Goal: Task Accomplishment & Management: Manage account settings

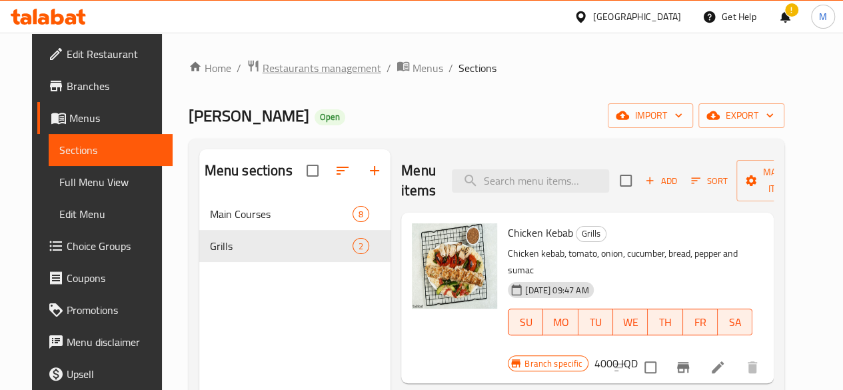
click at [310, 71] on span "Restaurants management" at bounding box center [322, 68] width 119 height 16
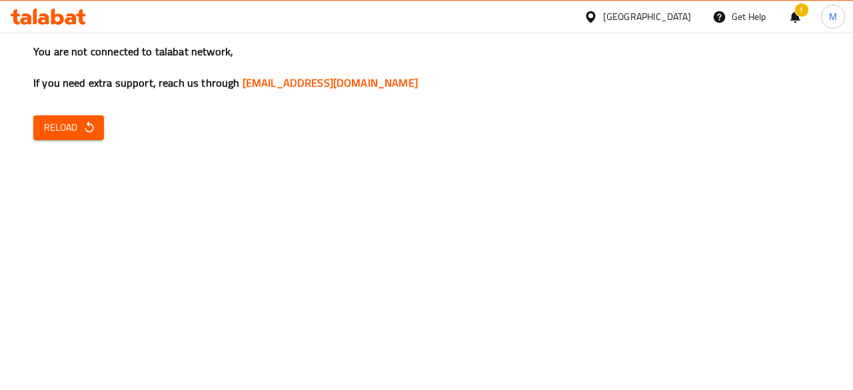
click at [55, 122] on span "Reload" at bounding box center [68, 127] width 49 height 17
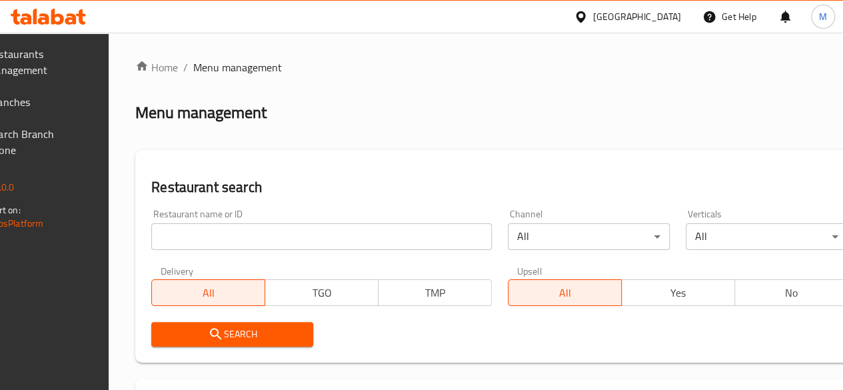
click at [260, 243] on input "search" at bounding box center [321, 236] width 341 height 27
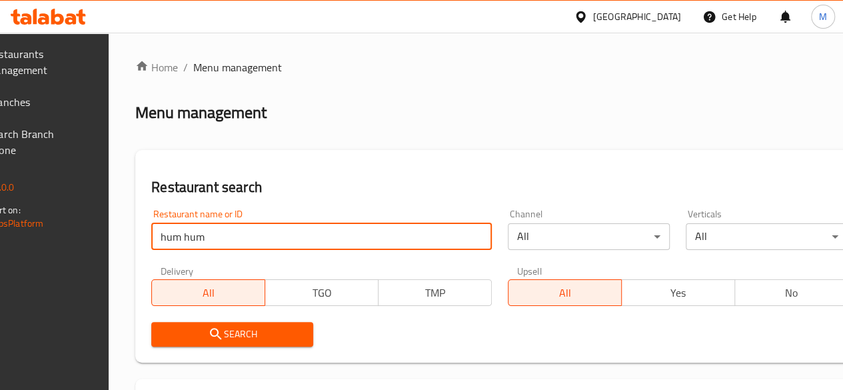
type input "hum hum"
click button "Search" at bounding box center [232, 334] width 162 height 25
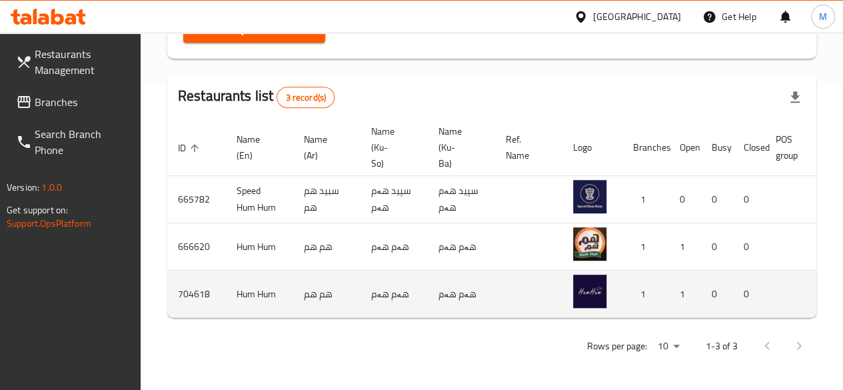
scroll to position [0, 133]
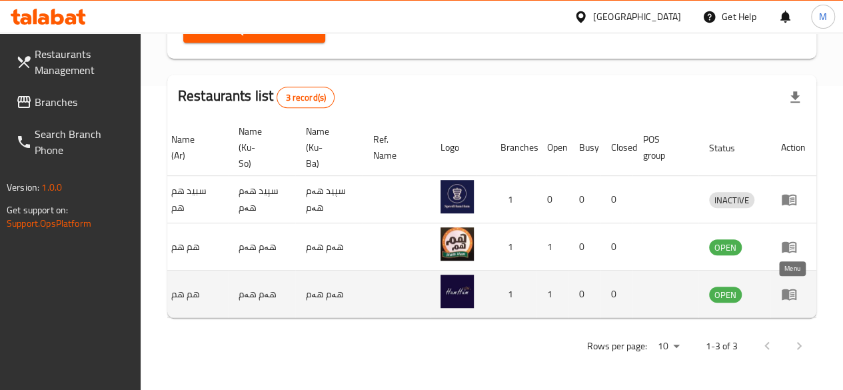
click at [781, 290] on icon "enhanced table" at bounding box center [789, 294] width 16 height 16
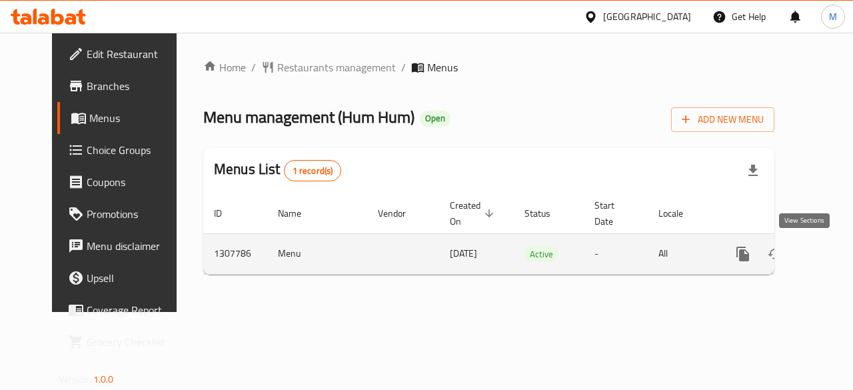
click at [831, 257] on icon "enhanced table" at bounding box center [839, 254] width 16 height 16
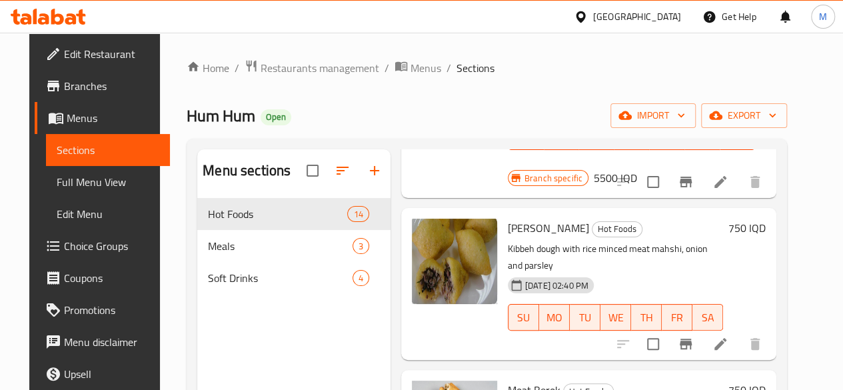
scroll to position [133, 0]
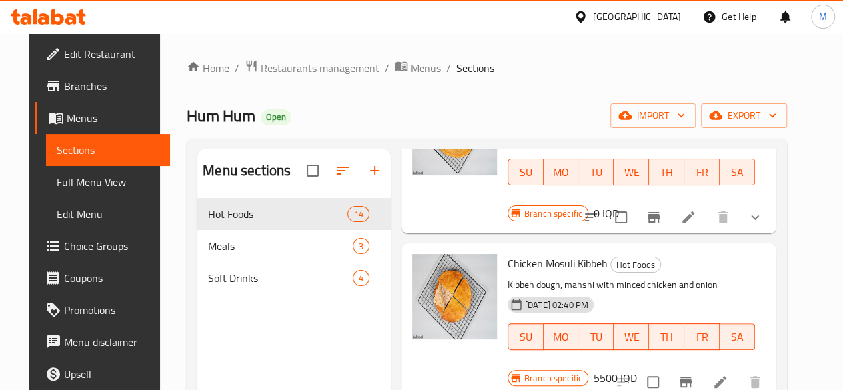
click at [508, 253] on span "Chicken Mosuli Kibbeh" at bounding box center [558, 263] width 100 height 20
copy h6 "Chicken Mosuli Kibbeh"
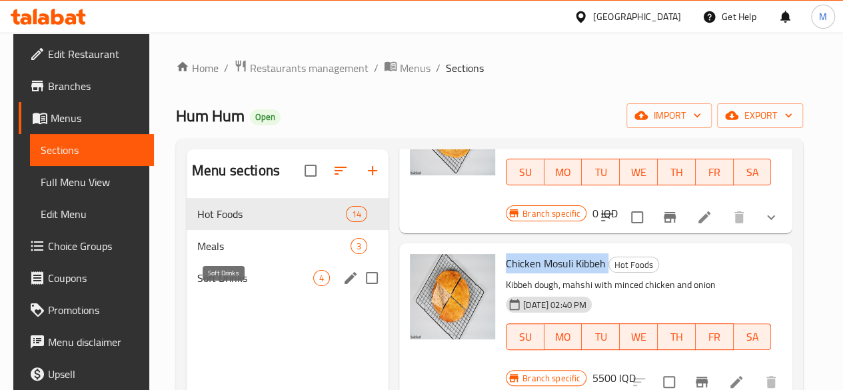
click at [213, 286] on span "Soft Drinks" at bounding box center [255, 278] width 116 height 16
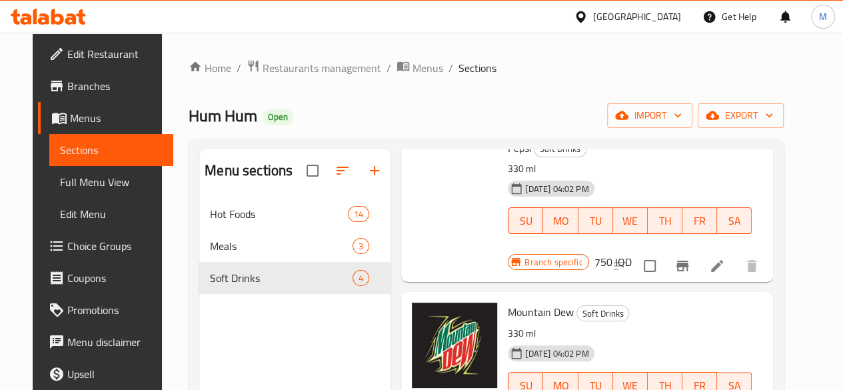
scroll to position [200, 0]
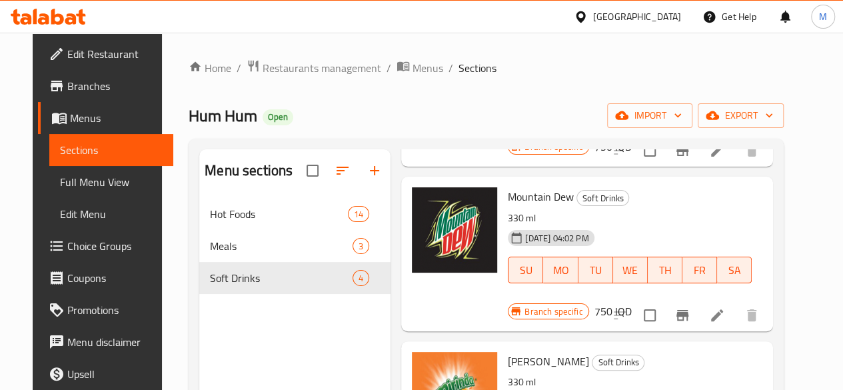
click at [508, 187] on span "Mountain Dew" at bounding box center [541, 197] width 66 height 20
copy h6 "Mountain Dew"
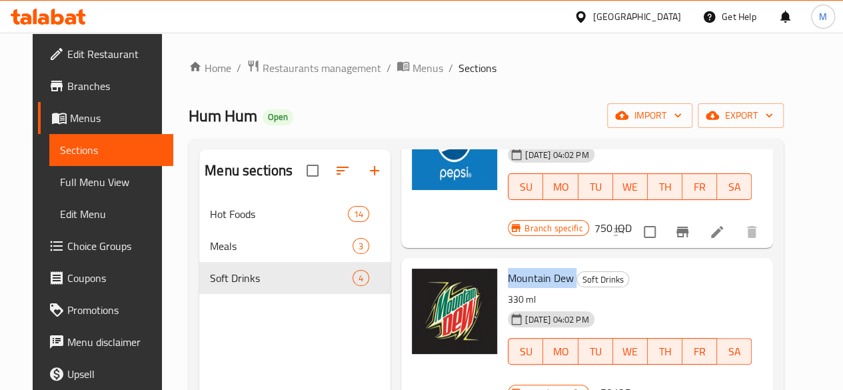
scroll to position [0, 0]
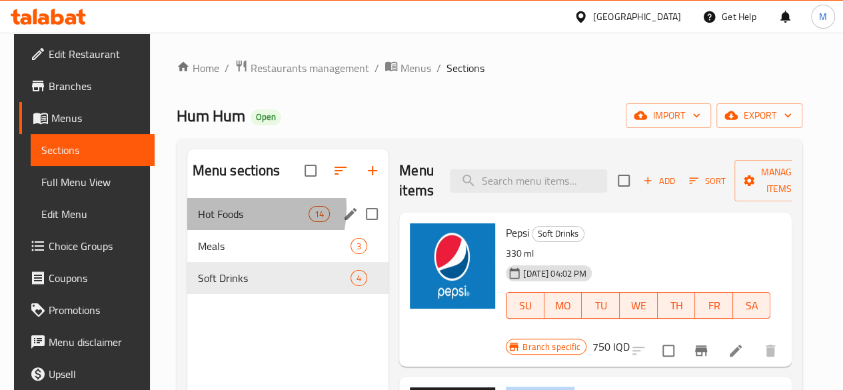
click at [227, 222] on span "Hot Foods" at bounding box center [253, 214] width 111 height 16
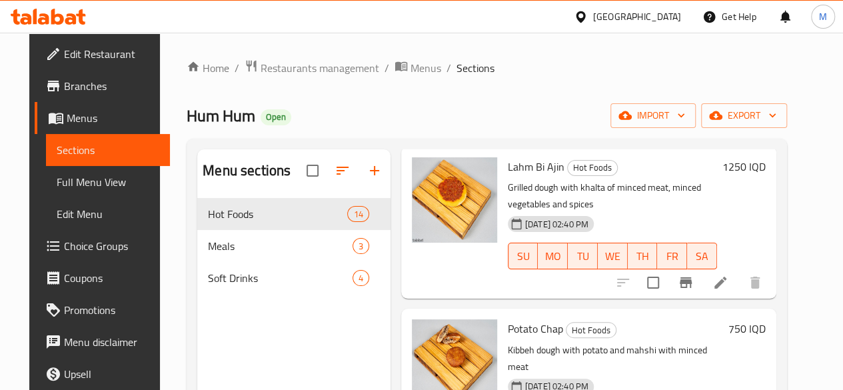
scroll to position [1133, 0]
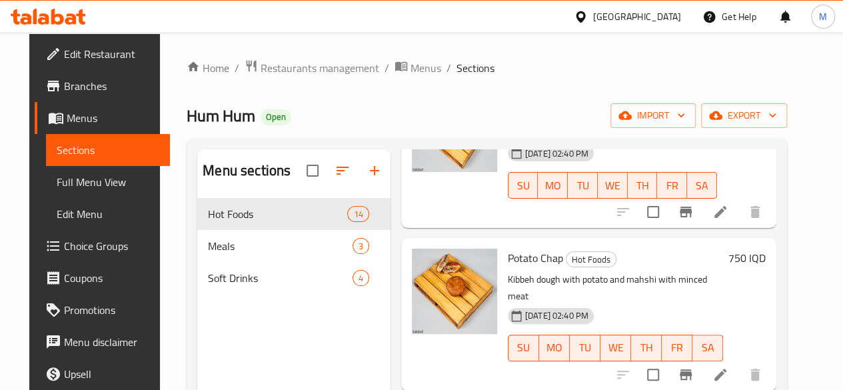
copy h6 "Tarabulsia Kibbeh"
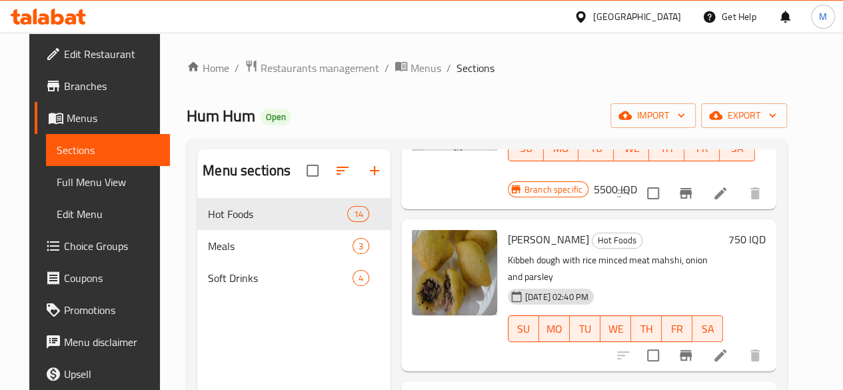
scroll to position [400, 0]
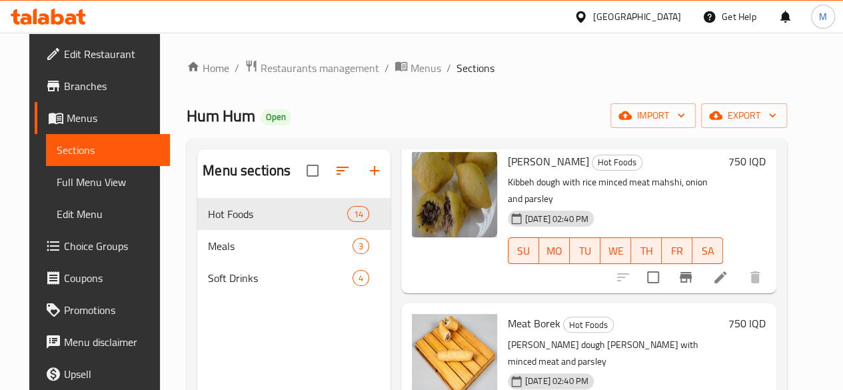
click at [503, 309] on div "Meat Borek Hot Foods Borek dough mahshi with minced meat and parsley 25-08-2025…" at bounding box center [616, 379] width 226 height 141
click at [508, 313] on span "Meat Borek" at bounding box center [534, 323] width 53 height 20
copy h6 "Meat Borek"
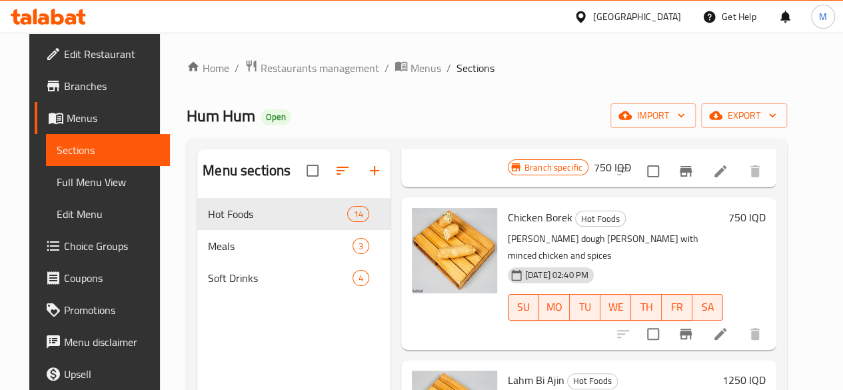
scroll to position [866, 0]
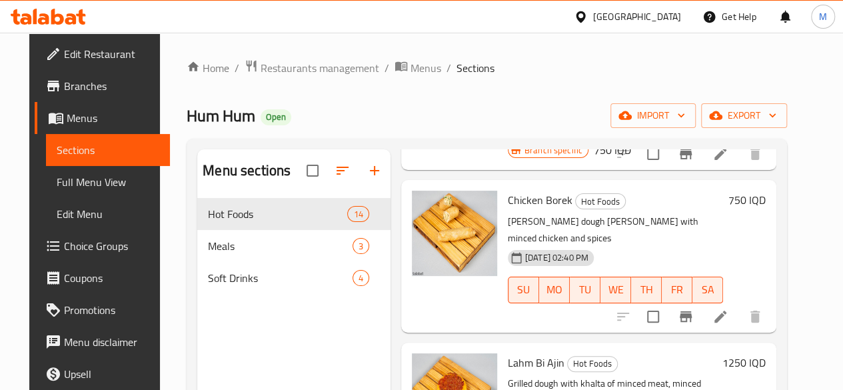
click at [508, 353] on span "Lahm Bi Ajin" at bounding box center [536, 363] width 57 height 20
copy h6 "Lahm Bi Ajin"
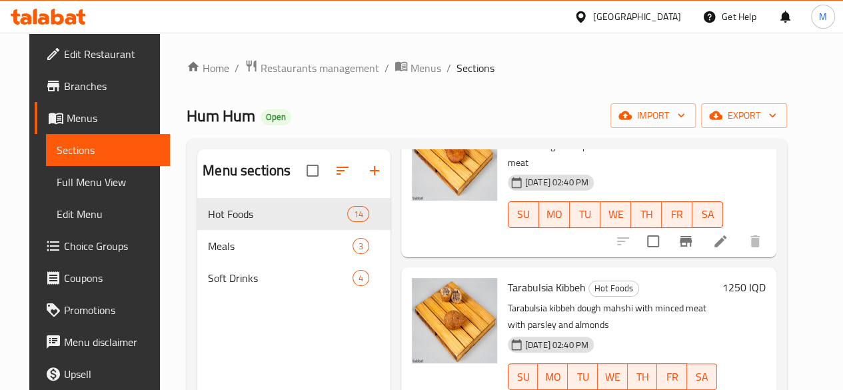
scroll to position [1400, 0]
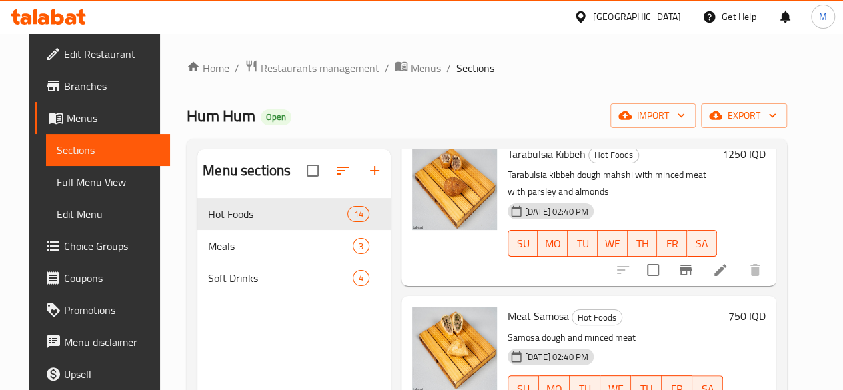
click at [508, 306] on span "Meat Samosa" at bounding box center [538, 316] width 61 height 20
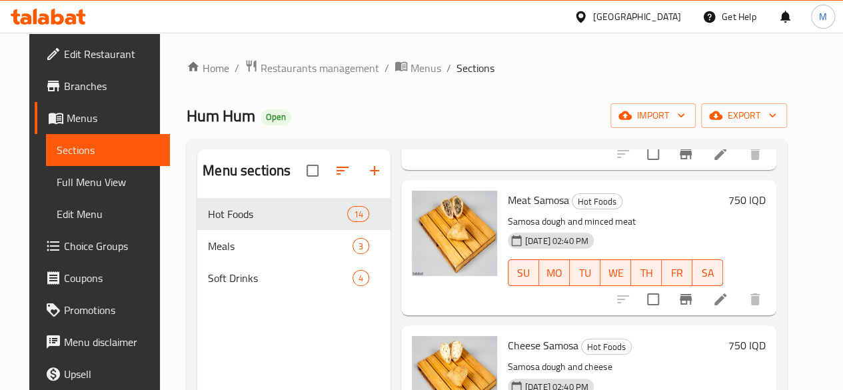
scroll to position [1533, 0]
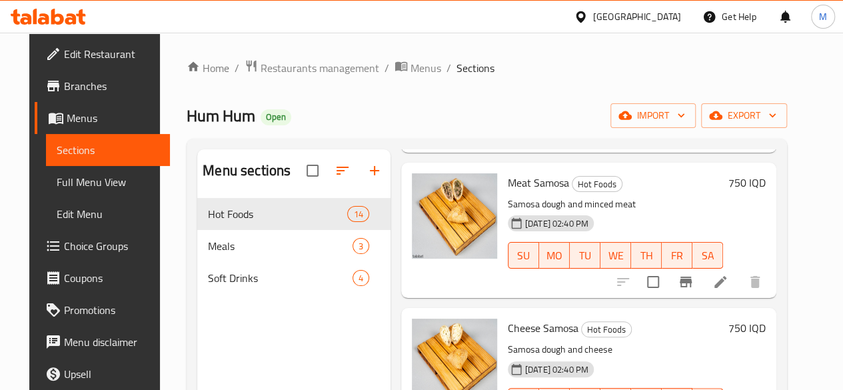
click at [508, 318] on span "Cheese Samosa" at bounding box center [543, 328] width 71 height 20
drag, startPoint x: 522, startPoint y: 191, endPoint x: 455, endPoint y: 195, distance: 66.7
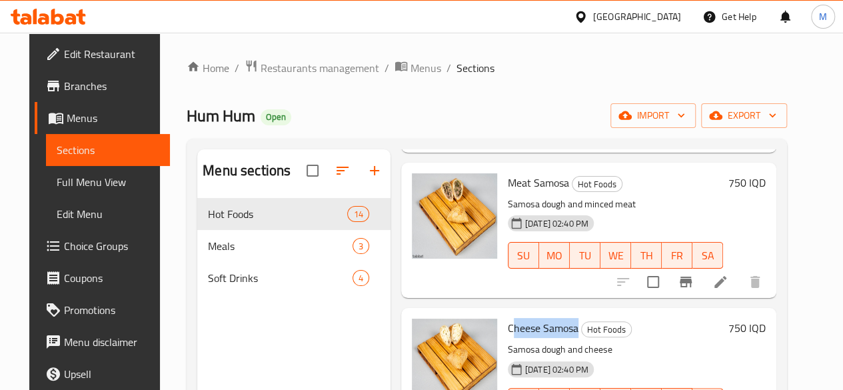
click at [508, 318] on span "Cheese Samosa" at bounding box center [543, 328] width 71 height 20
drag, startPoint x: 453, startPoint y: 191, endPoint x: 521, endPoint y: 193, distance: 68.0
click at [521, 318] on span "Cheese Samosa" at bounding box center [543, 328] width 71 height 20
copy span "Cheese Samosa"
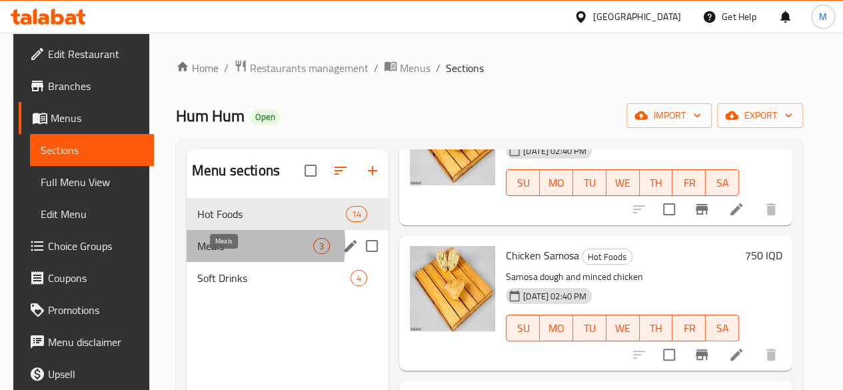
click at [203, 254] on span "Meals" at bounding box center [255, 246] width 116 height 16
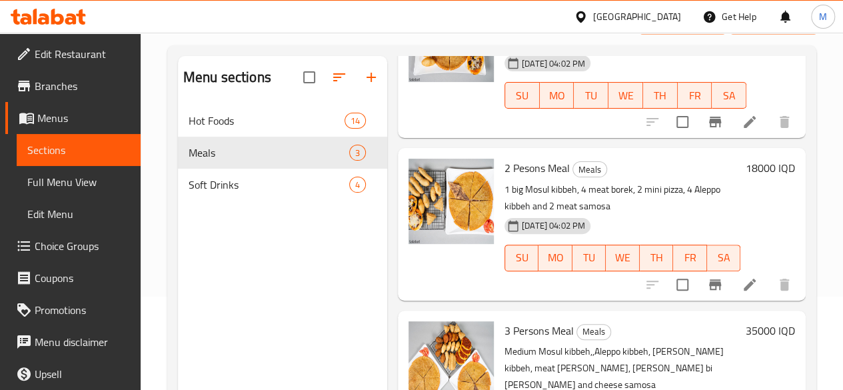
scroll to position [187, 0]
